Goal: Task Accomplishment & Management: Use online tool/utility

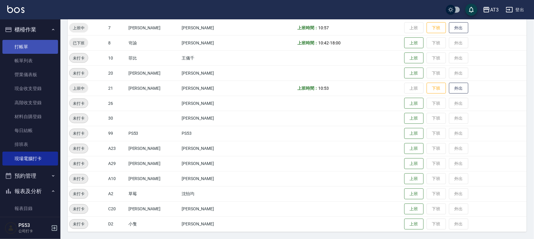
click at [25, 40] on link "打帳單" at bounding box center [30, 47] width 56 height 14
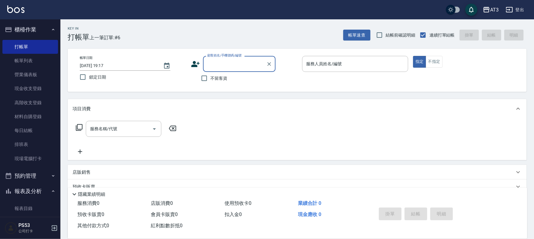
click at [194, 66] on icon at bounding box center [195, 64] width 8 height 6
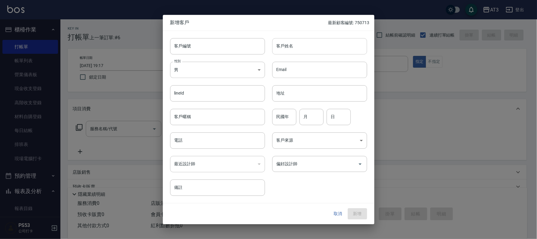
drag, startPoint x: 205, startPoint y: 47, endPoint x: 274, endPoint y: 50, distance: 69.0
click at [205, 50] on input "客戶編號" at bounding box center [217, 46] width 95 height 16
type input "950626-1"
type input "[PERSON_NAME]"
type input "95"
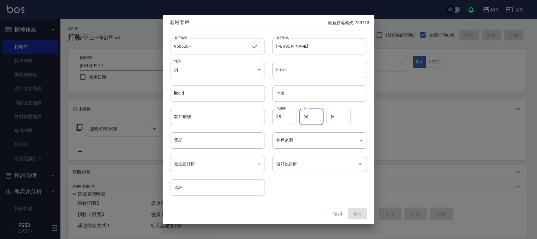
type input "06"
type input "26"
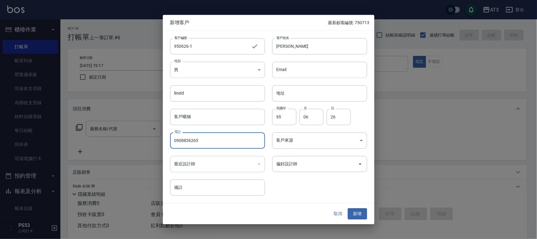
type input "0908836265"
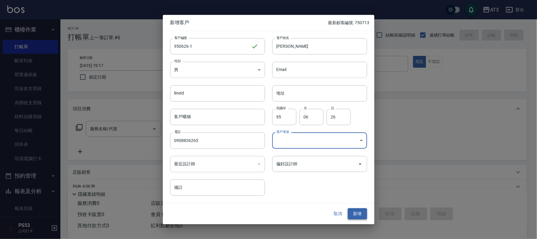
click at [357, 218] on button "新增" at bounding box center [357, 214] width 19 height 11
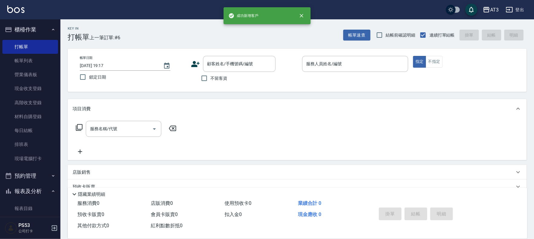
click at [195, 67] on icon at bounding box center [195, 64] width 9 height 9
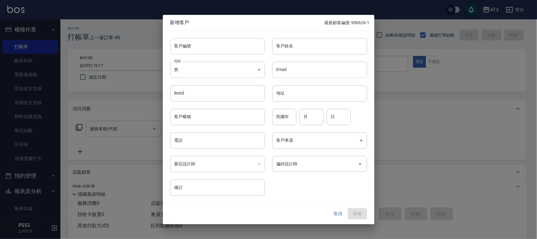
click at [193, 50] on input "客戶編號" at bounding box center [217, 46] width 95 height 16
type input "550227"
type input "周"
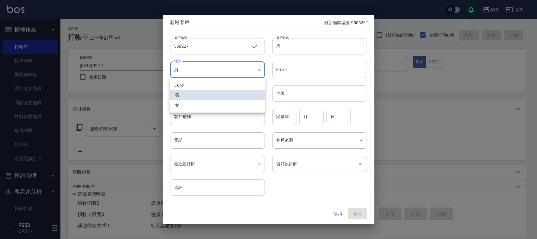
click at [184, 73] on body "AT3 登出 櫃檯作業 打帳單 帳單列表 營業儀表板 現金收支登錄 高階收支登錄 材料自購登錄 每日結帳 排班表 現場電腦打卡 預約管理 預約管理 單日預約紀…" at bounding box center [268, 147] width 537 height 295
click at [189, 107] on li "女" at bounding box center [217, 105] width 95 height 10
type input "[DEMOGRAPHIC_DATA]"
click at [284, 113] on input "民國年" at bounding box center [284, 117] width 24 height 16
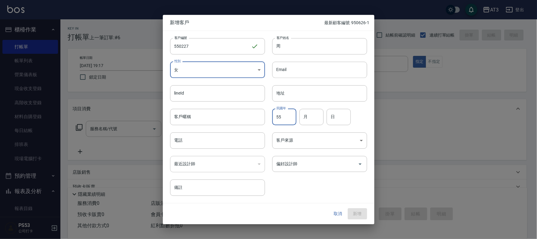
type input "55"
type input "02"
type input "27"
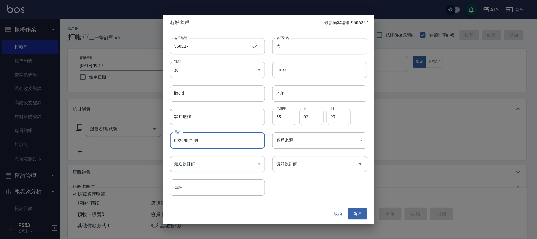
type input "0920982189"
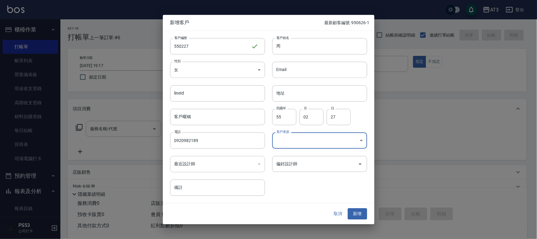
drag, startPoint x: 355, startPoint y: 215, endPoint x: 380, endPoint y: 227, distance: 28.0
click at [351, 215] on button "新增" at bounding box center [357, 214] width 19 height 11
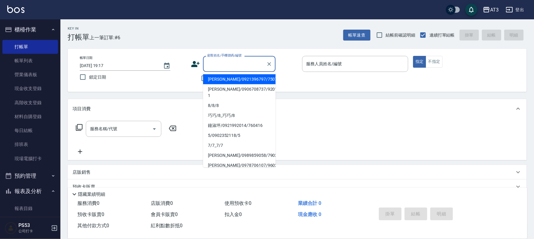
click at [225, 64] on input "顧客姓名/手機號碼/編號" at bounding box center [235, 64] width 58 height 11
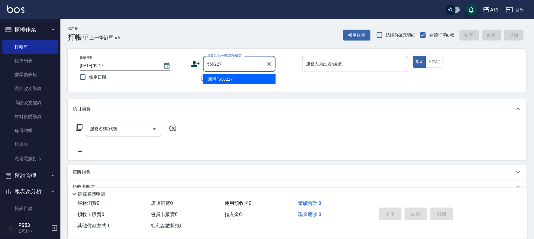
type input "550227"
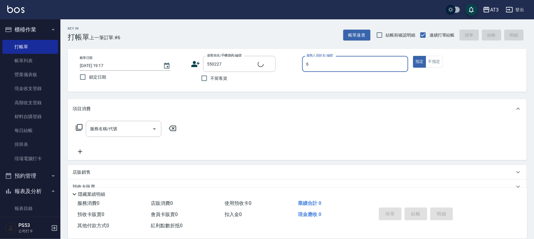
type input "6"
type button "true"
type input "周/0920982189/550227"
type input "詩雅-6"
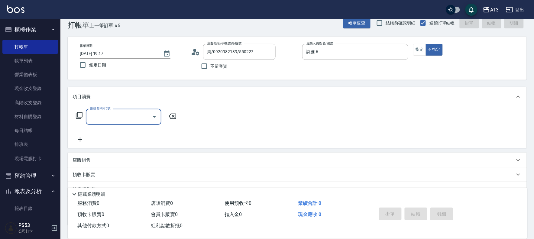
scroll to position [13, 0]
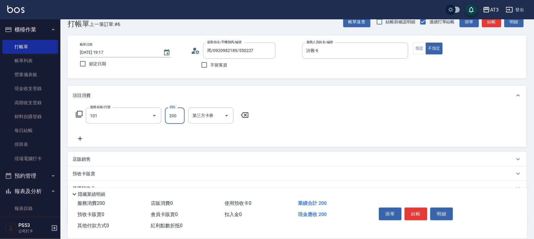
type input "洗髮(101)"
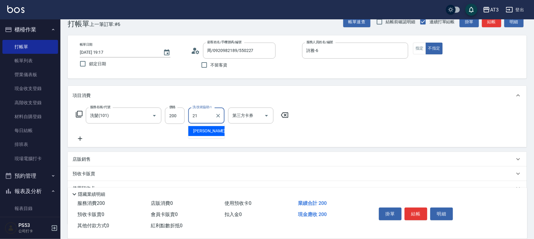
type input "[PERSON_NAME]-21"
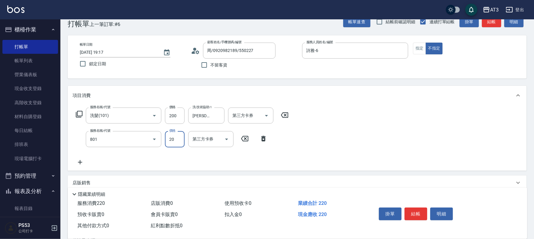
type input "潤絲(801)"
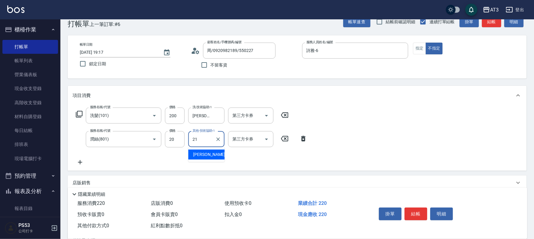
type input "[PERSON_NAME]-21"
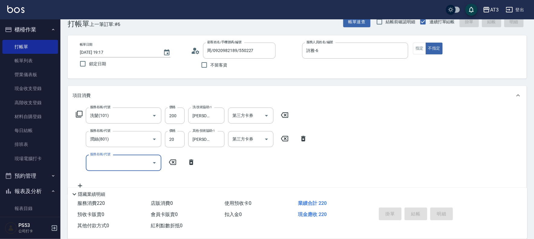
type input "[DATE] 19:19"
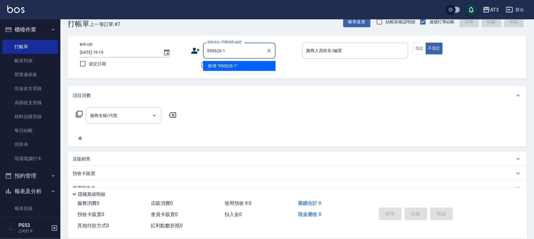
type input "950626-1"
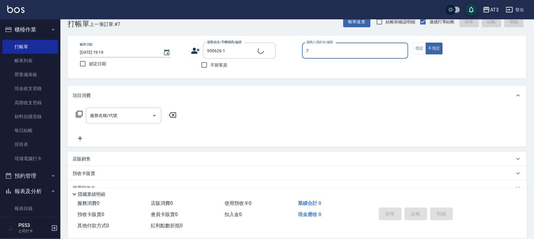
type input "7"
type button "false"
type input "[PERSON_NAME]/0908836265/950626-1"
type input "子晴-7"
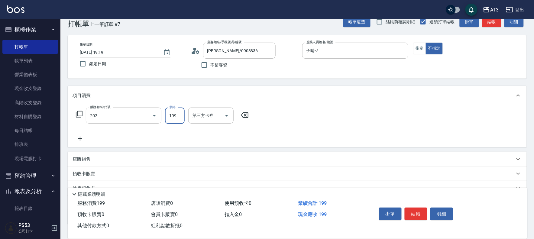
type input "不指定單剪(202)"
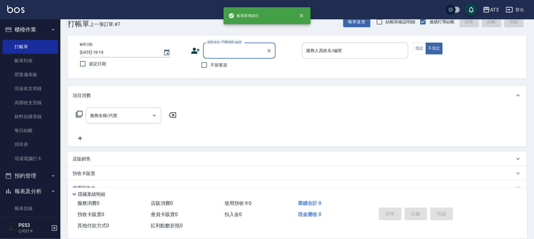
scroll to position [0, 0]
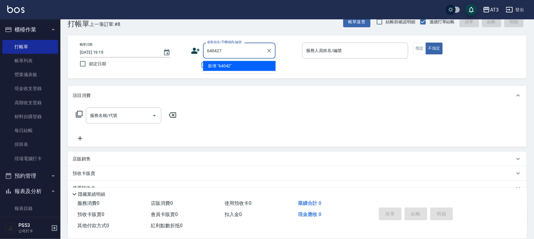
type input "640427"
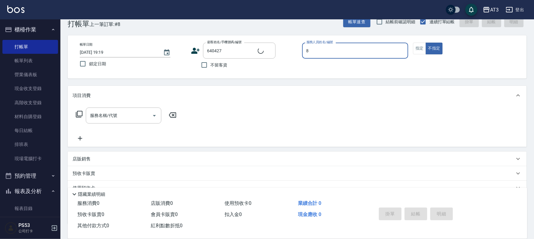
type input "8"
type input "[PERSON_NAME]/0933938280/640427"
type input "岢諭-8"
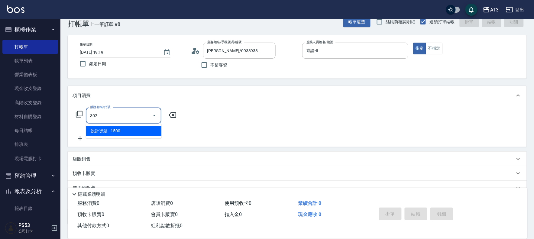
type input "設計燙髮(302)"
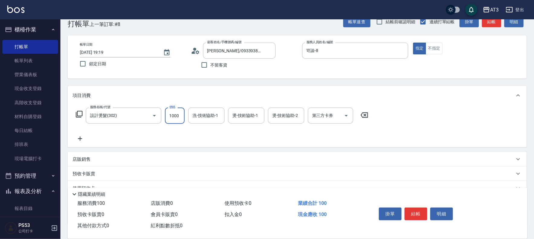
type input "1000"
type input "[PERSON_NAME]-21"
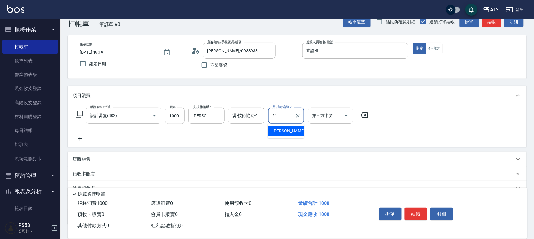
type input "[PERSON_NAME]-21"
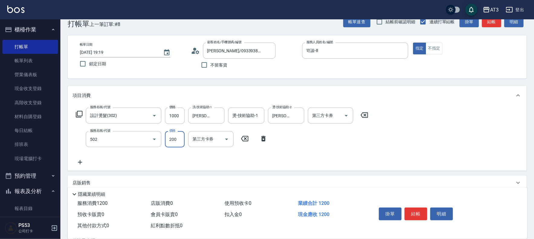
type input "自備護髮(502)"
type input "500"
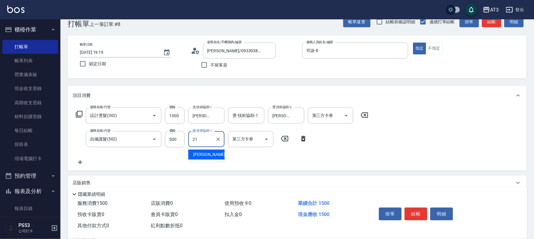
type input "[PERSON_NAME]-21"
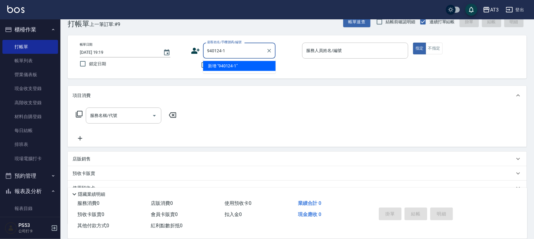
type input "940124-1"
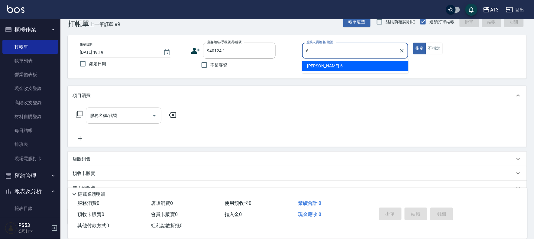
type input "詩雅-6"
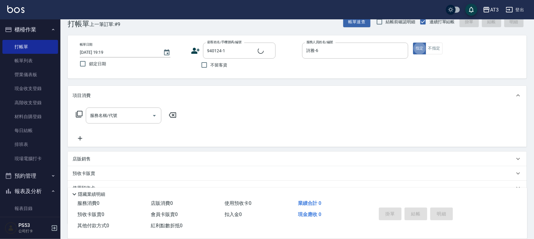
type input "[PERSON_NAME]/0902196976/940124-1"
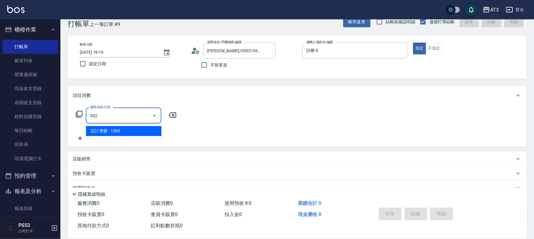
type input "設計燙髮(302)"
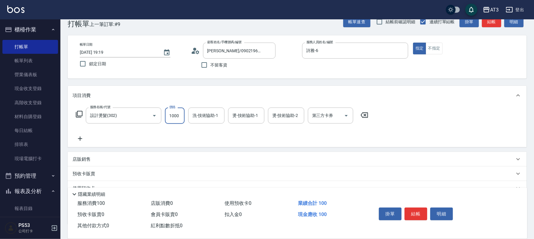
type input "1000"
type input "詩雅-6"
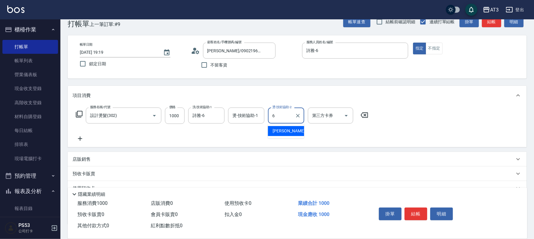
type input "詩雅-6"
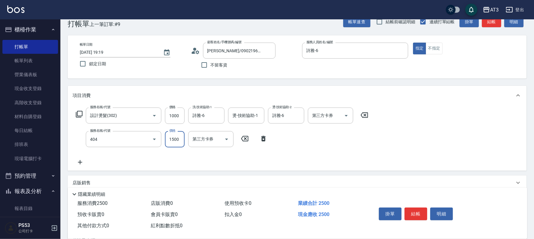
type input "設計染髮(404)"
type input "1000"
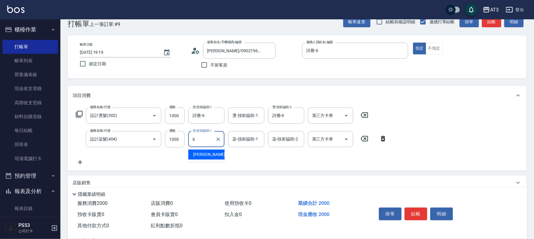
type input "詩雅-6"
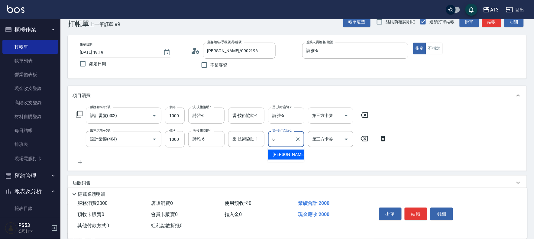
type input "詩雅-6"
